Goal: Task Accomplishment & Management: Complete application form

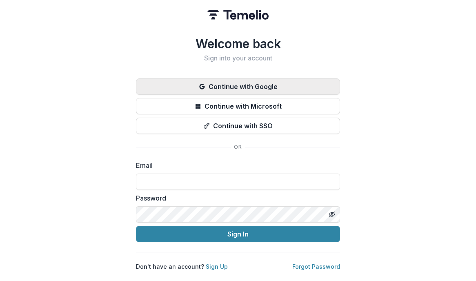
click at [218, 82] on button "Continue with Google" at bounding box center [238, 86] width 204 height 16
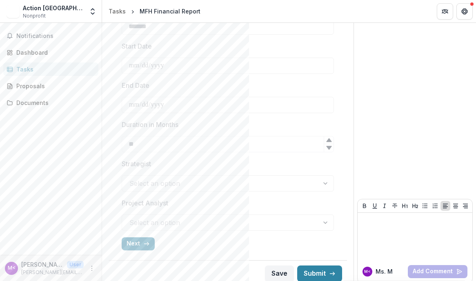
scroll to position [310, 0]
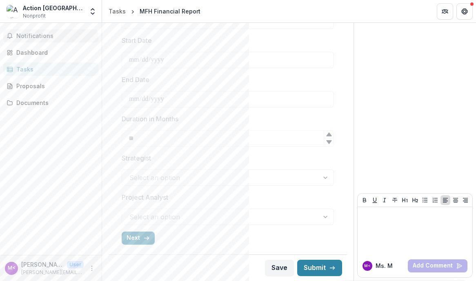
click at [30, 35] on span "Notifications" at bounding box center [55, 36] width 79 height 7
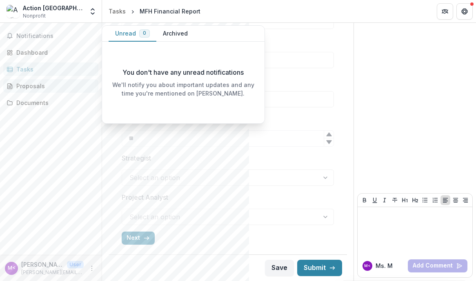
click at [30, 86] on div "Proposals" at bounding box center [54, 86] width 76 height 9
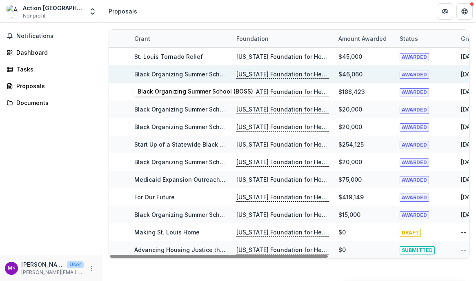
click at [174, 71] on link "Black Organizing Summer School (BOSS)" at bounding box center [192, 74] width 116 height 7
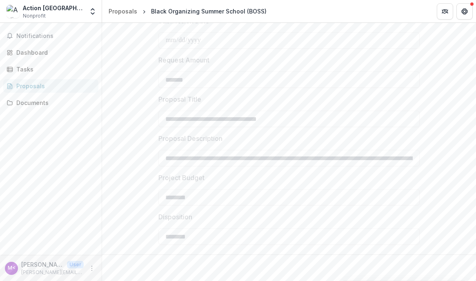
scroll to position [315, 0]
click at [25, 68] on div "Tasks" at bounding box center [54, 69] width 76 height 9
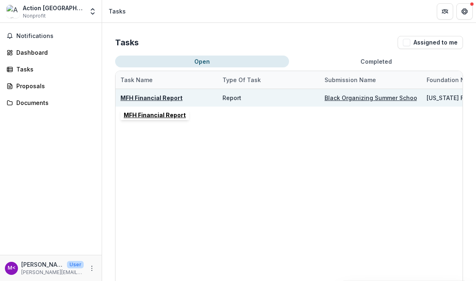
click at [159, 98] on u "MFH Financial Report" at bounding box center [152, 97] width 62 height 7
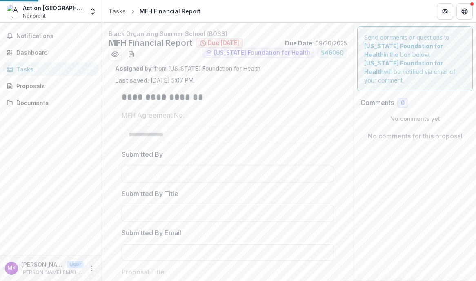
type input "*******"
click at [31, 265] on p "Ms. Meloney Jones-White <meloney@actionstl.org>" at bounding box center [42, 264] width 42 height 9
click at [93, 268] on icon "More" at bounding box center [92, 268] width 7 height 7
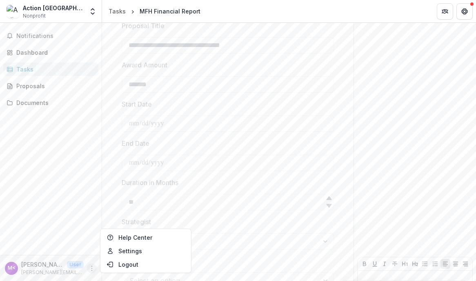
scroll to position [310, 0]
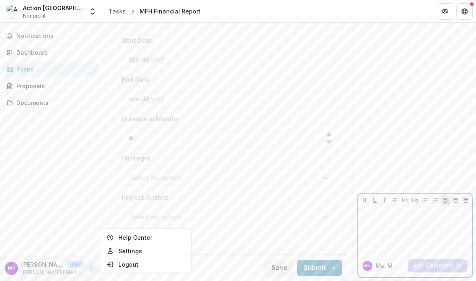
click at [376, 228] on div at bounding box center [415, 230] width 108 height 41
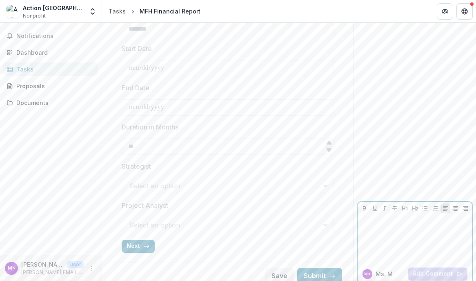
scroll to position [304, 0]
click at [326, 142] on icon at bounding box center [328, 141] width 5 height 4
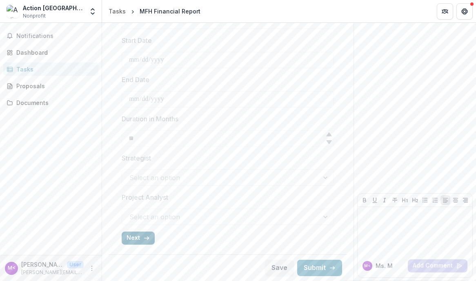
click at [138, 237] on button "Next" at bounding box center [138, 238] width 33 height 13
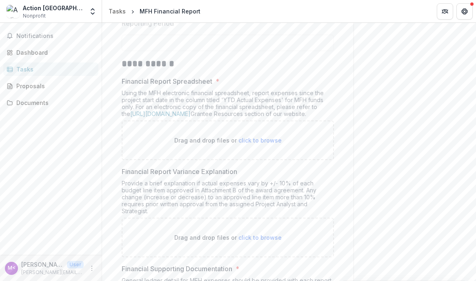
scroll to position [152, 0]
click at [159, 114] on link "https://mffh.org/the-foundation/grantees/" at bounding box center [160, 112] width 60 height 7
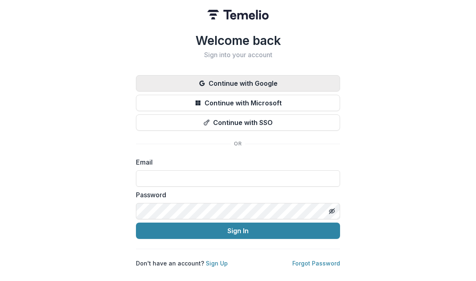
click at [217, 82] on button "Continue with Google" at bounding box center [238, 83] width 204 height 16
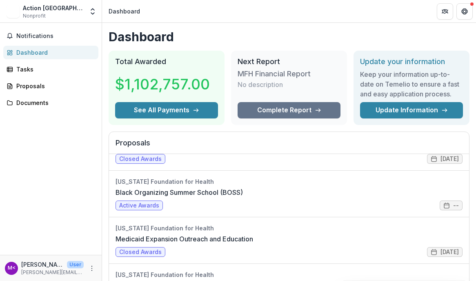
scroll to position [357, 0]
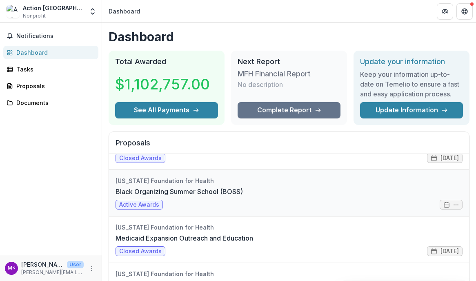
click at [148, 196] on link "Black Organizing Summer School (BOSS)" at bounding box center [179, 192] width 127 height 10
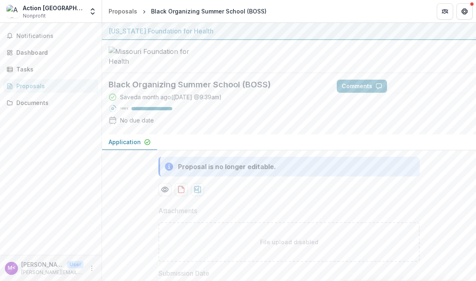
click at [131, 146] on p "Application" at bounding box center [125, 142] width 32 height 9
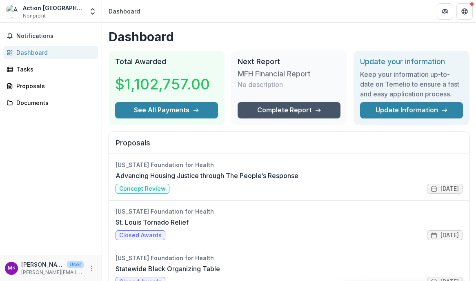
click at [280, 107] on link "Complete Report" at bounding box center [289, 110] width 103 height 16
